Goal: Find specific page/section: Find specific page/section

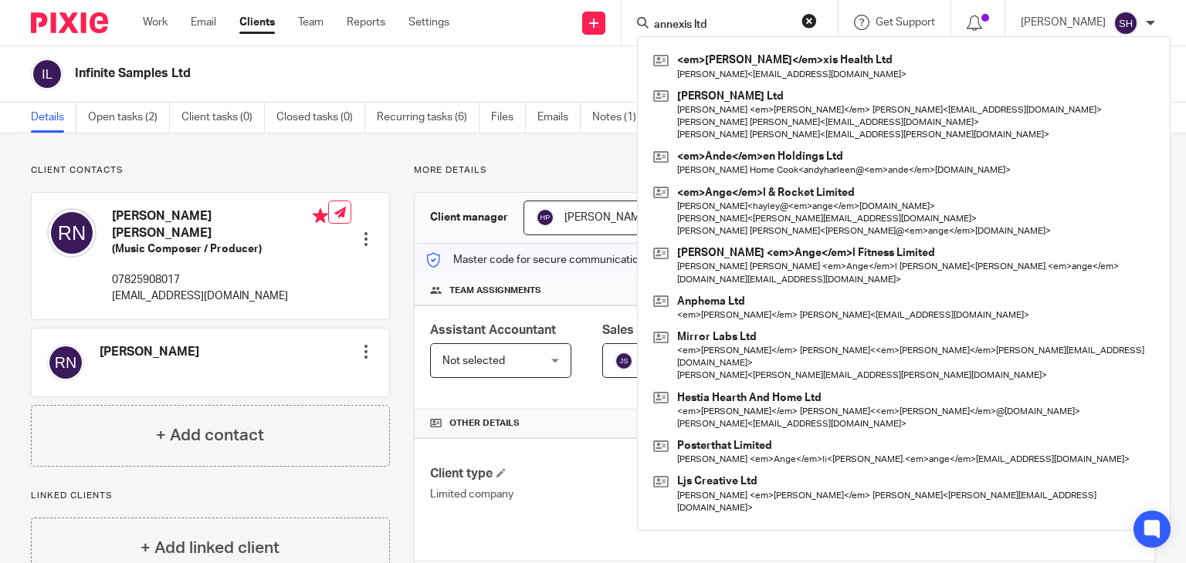
type input "annexis ltd"
click button "submit" at bounding box center [0, 0] width 0 height 0
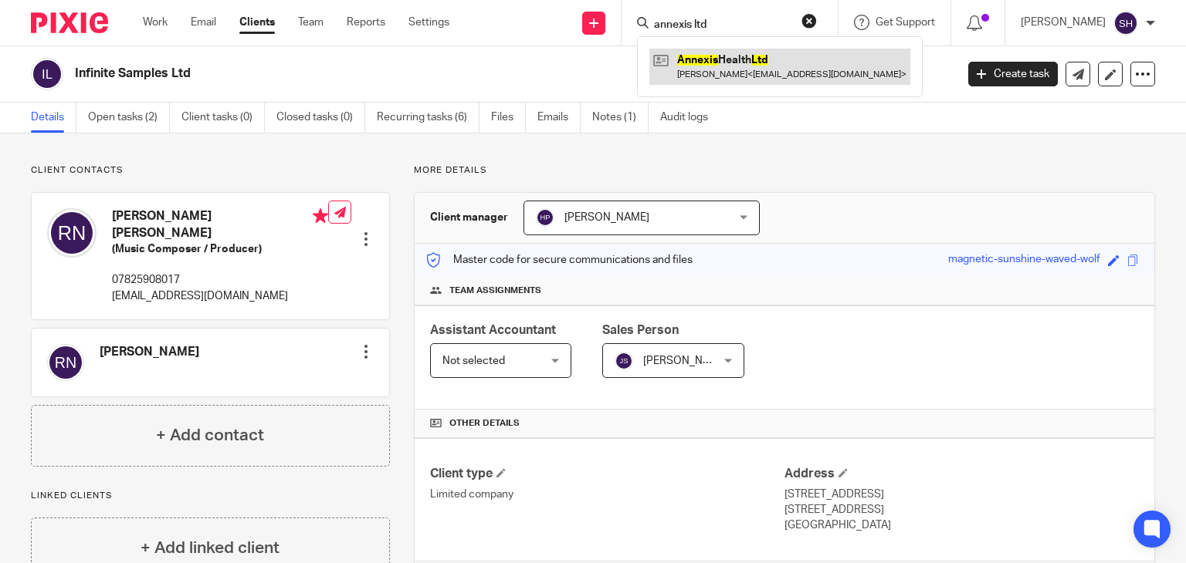
click at [716, 63] on link at bounding box center [779, 67] width 261 height 36
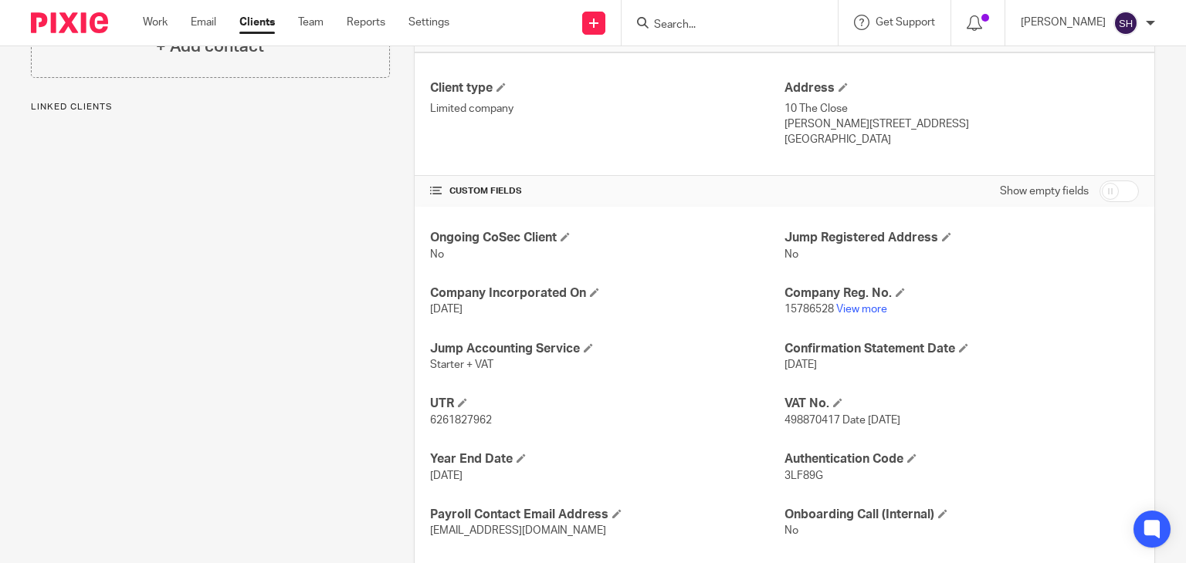
scroll to position [471, 0]
